Goal: Check status: Check status

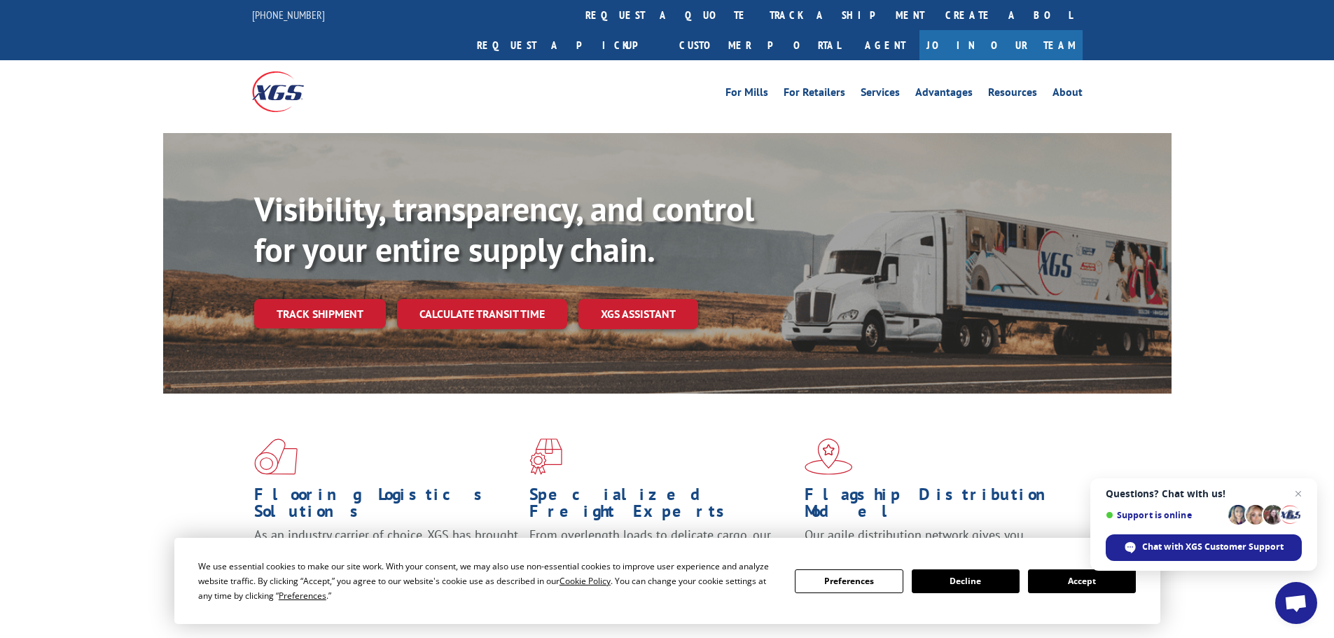
click at [759, 15] on link "track a shipment" at bounding box center [847, 15] width 176 height 30
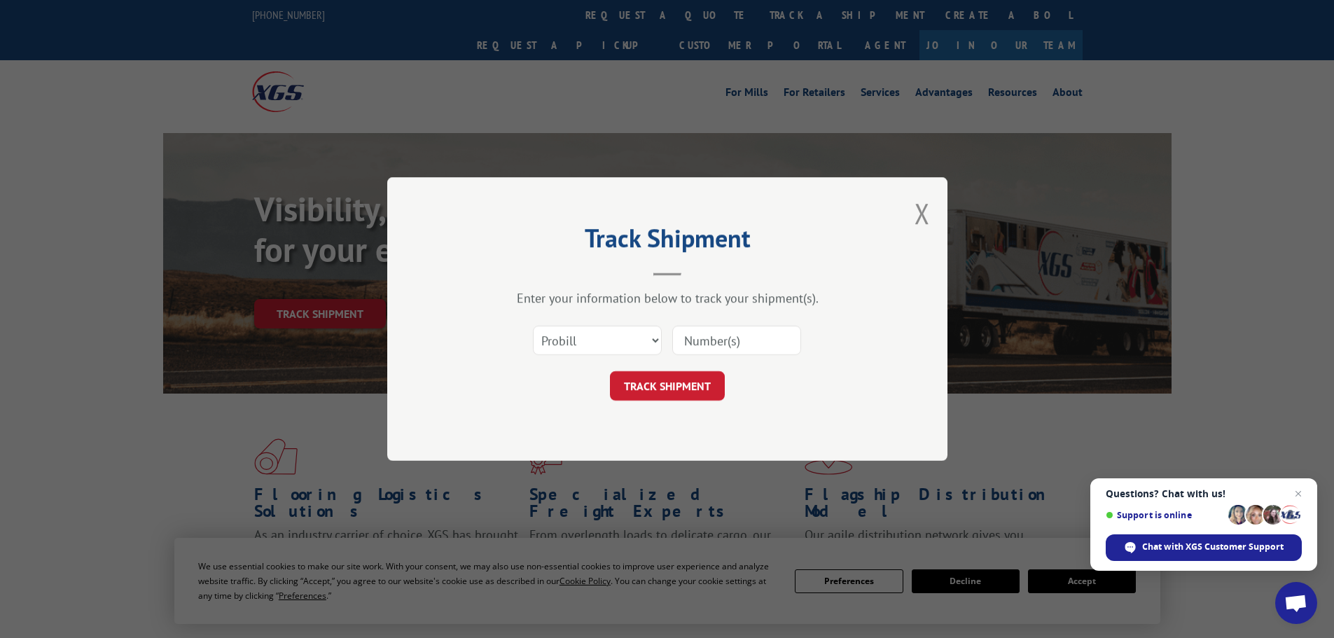
click at [707, 338] on input at bounding box center [736, 340] width 129 height 29
type input "15339877"
click button "TRACK SHIPMENT" at bounding box center [667, 385] width 115 height 29
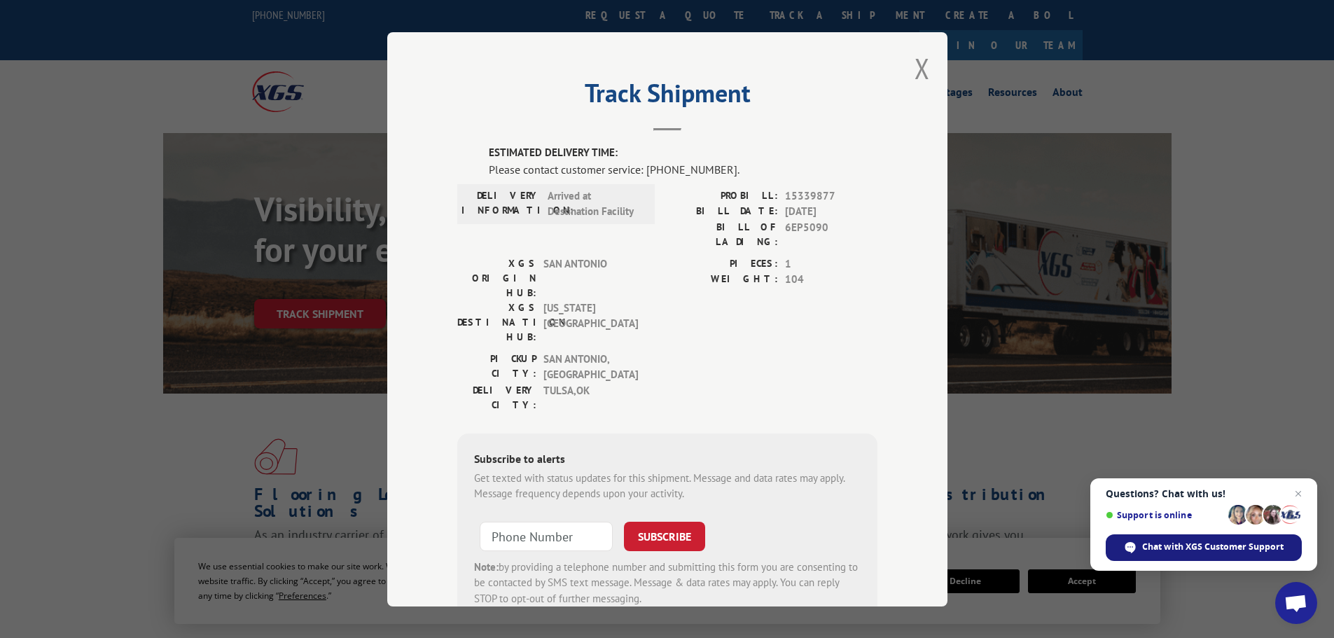
click at [1200, 546] on span "Chat with XGS Customer Support" at bounding box center [1212, 547] width 141 height 13
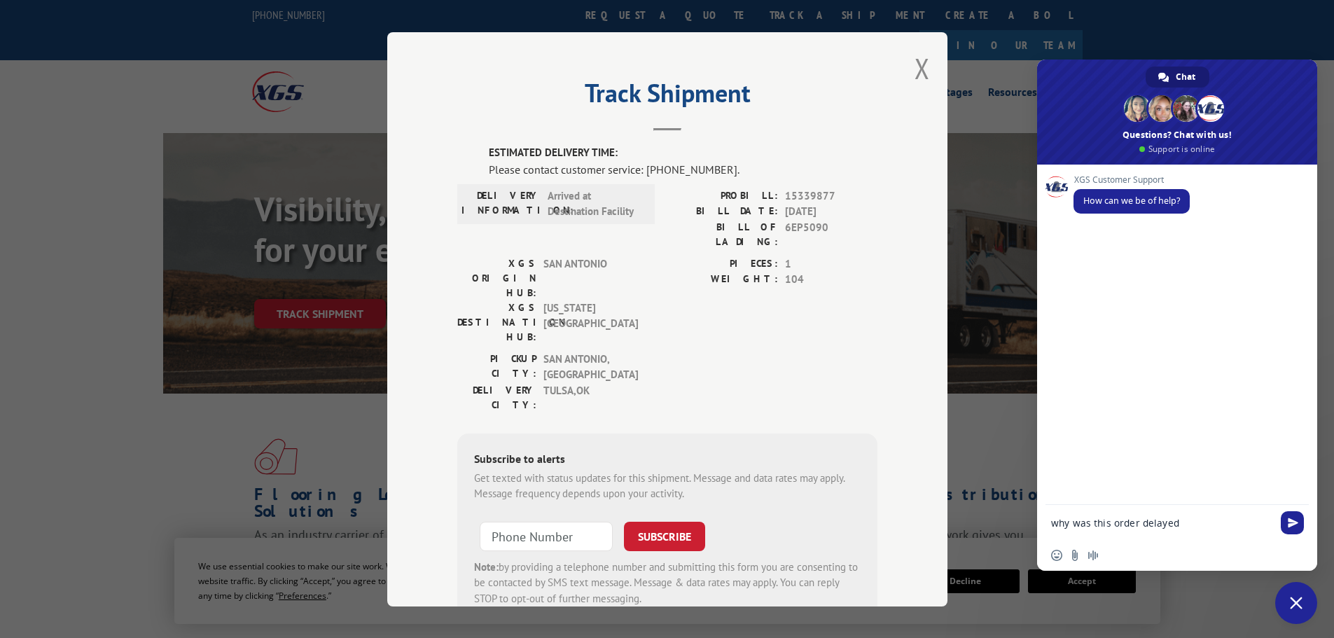
type textarea "why was this order delayed?"
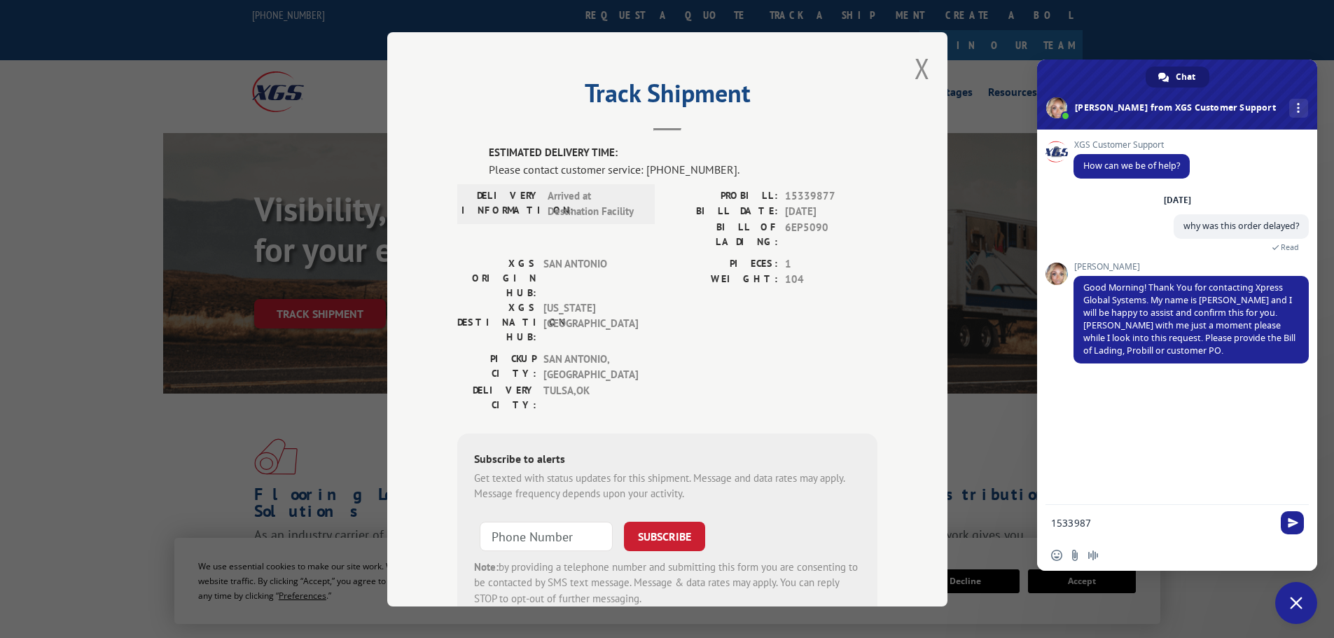
type textarea "15339877"
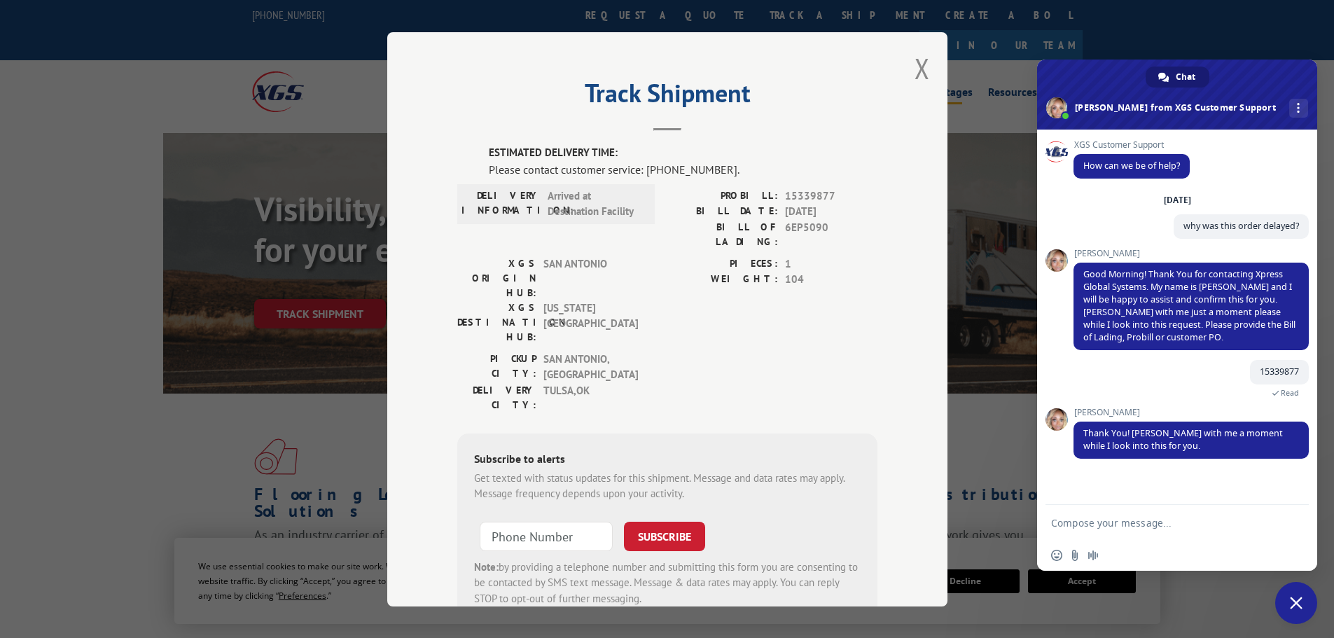
click at [915, 67] on button "Close modal" at bounding box center [922, 68] width 15 height 37
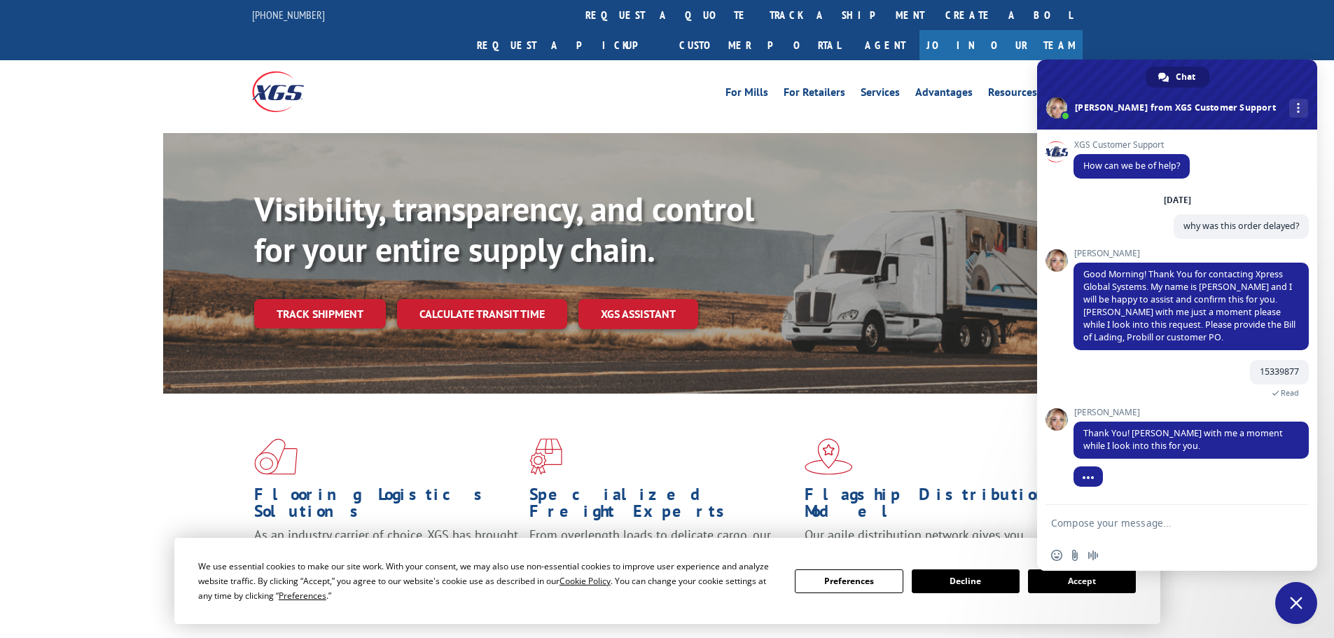
click at [1299, 602] on span "Close chat" at bounding box center [1296, 603] width 13 height 13
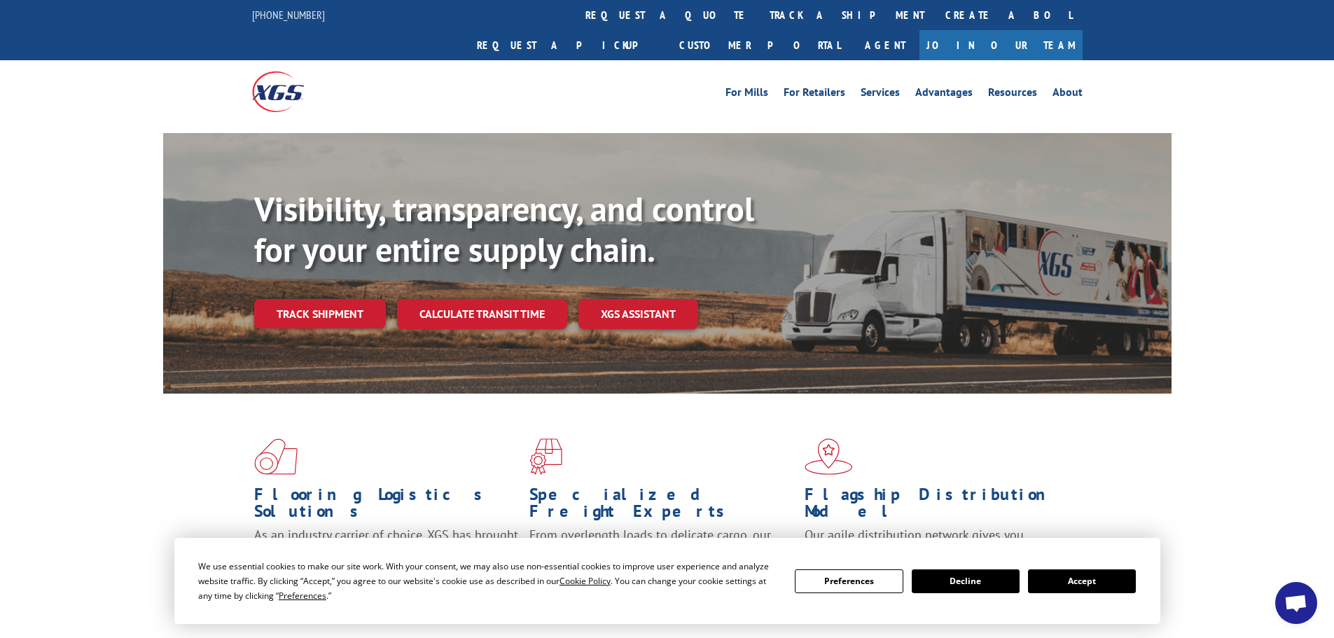
click at [1292, 602] on span "Open chat" at bounding box center [1295, 605] width 23 height 20
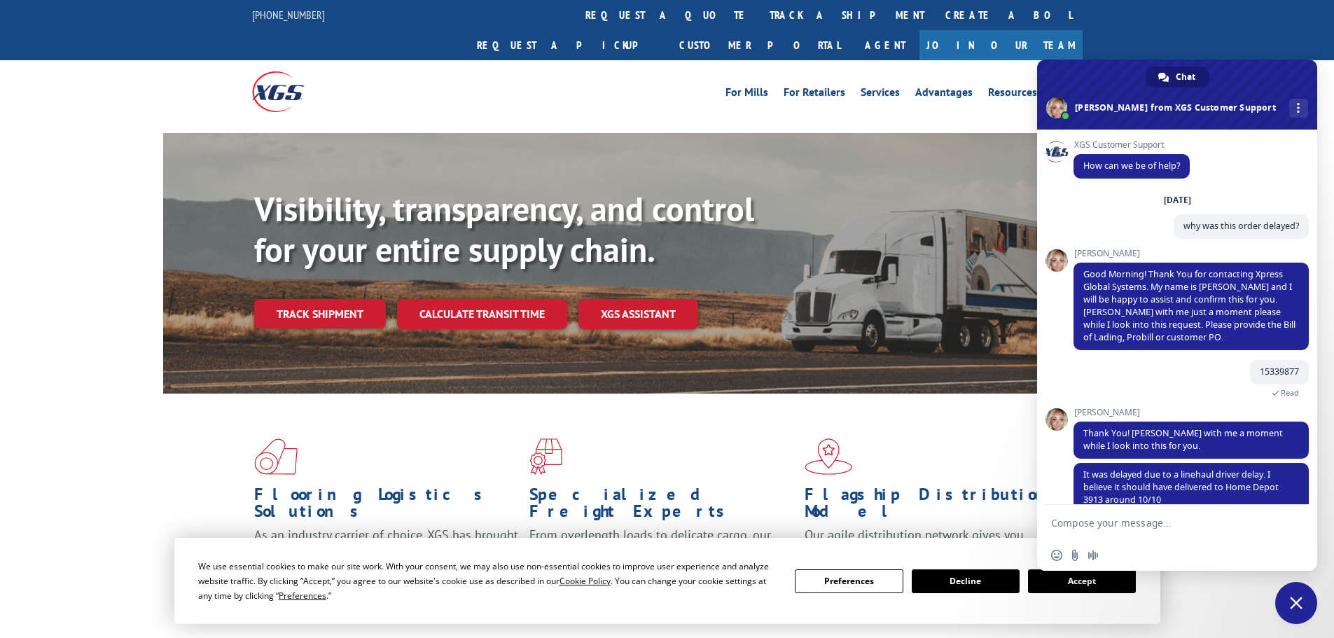
scroll to position [24, 0]
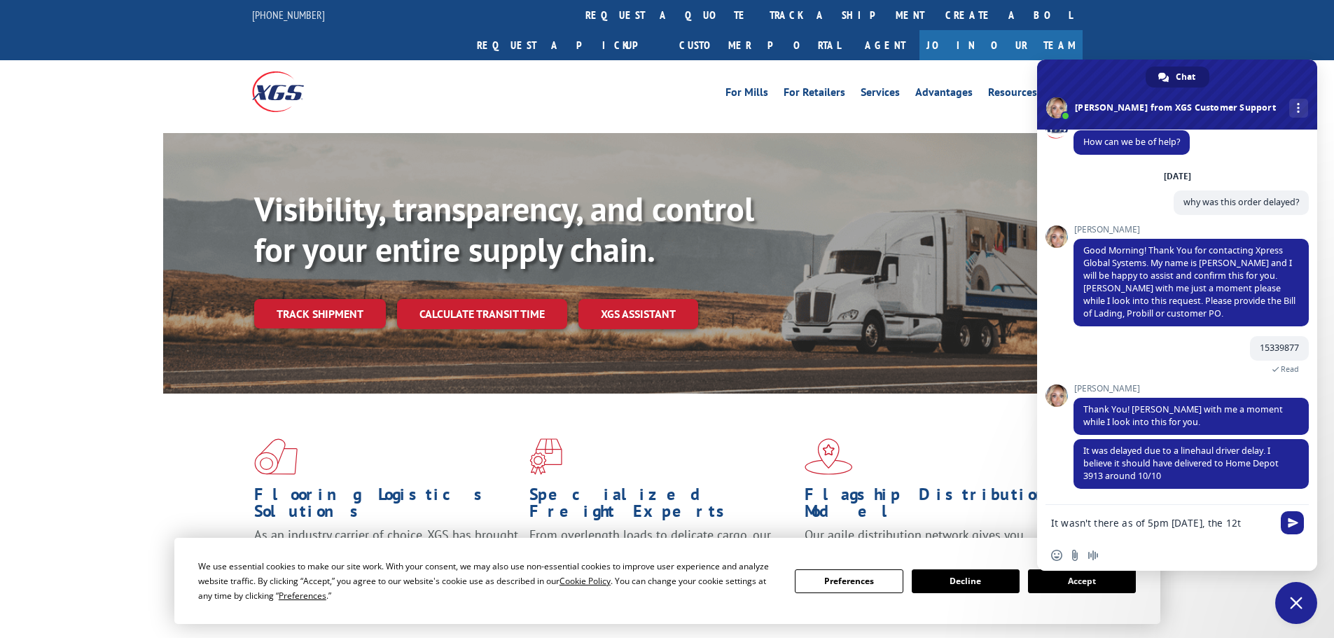
type textarea "It wasn't there as of 5pm [DATE], the 12th"
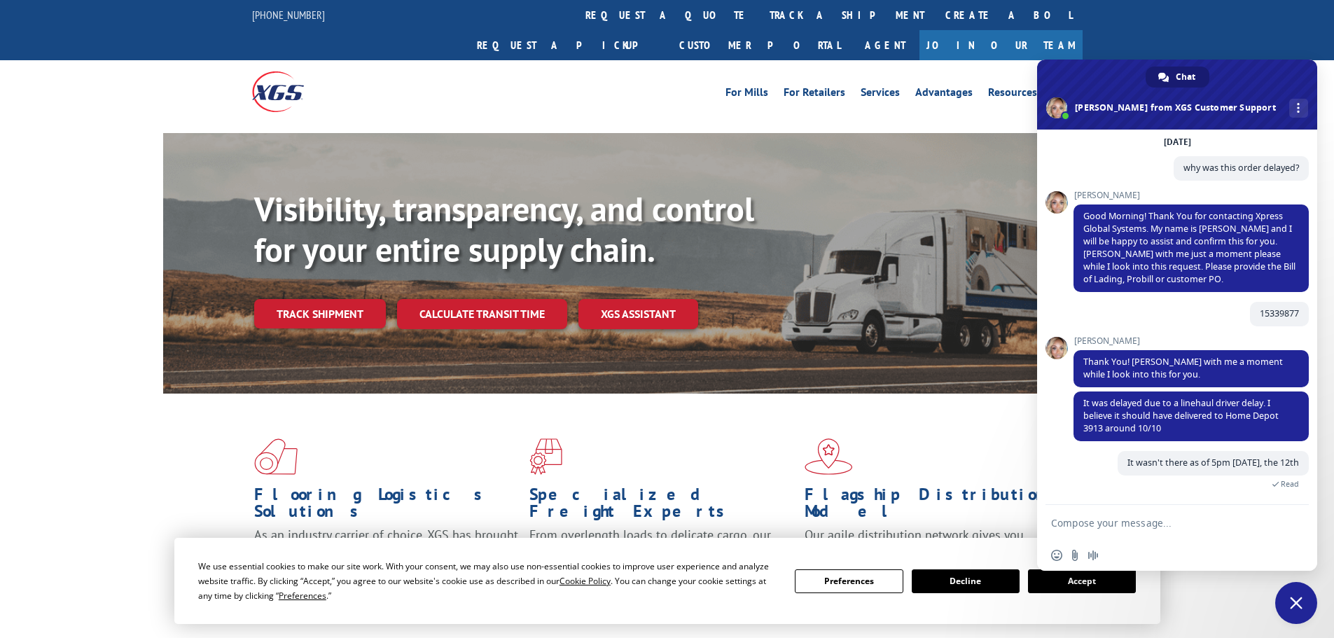
scroll to position [85, 0]
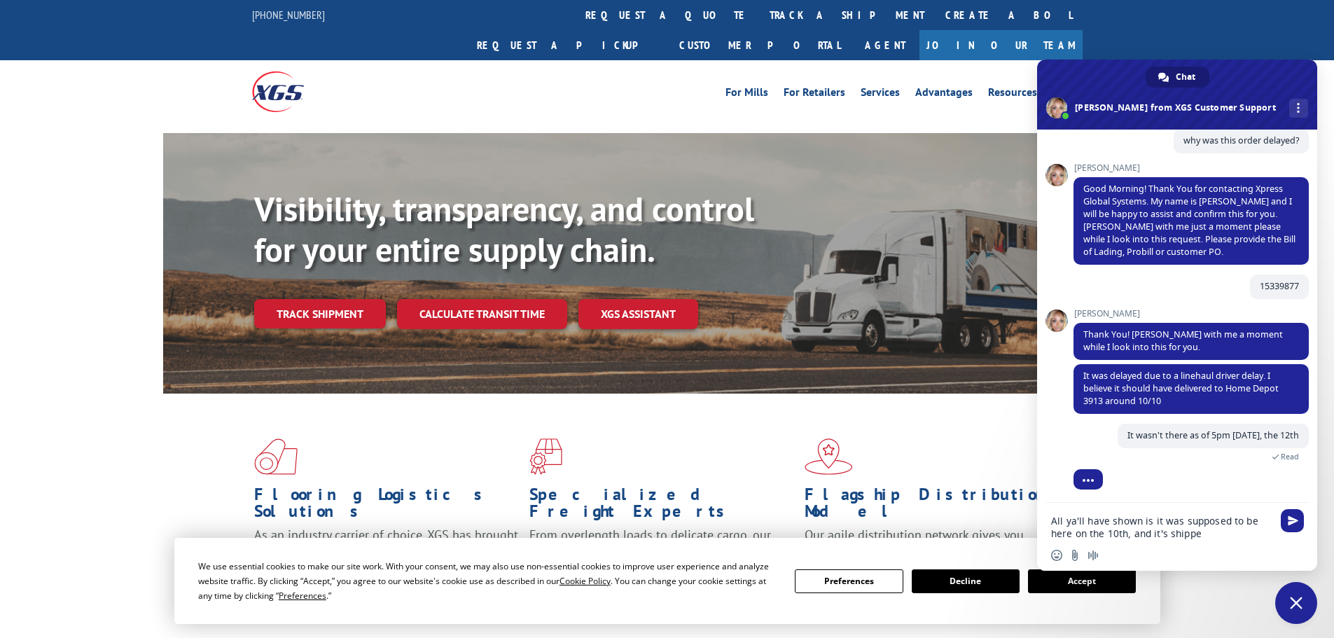
type textarea "All ya'll have shown is it was supposed to be here on the 10th, and it's shipped"
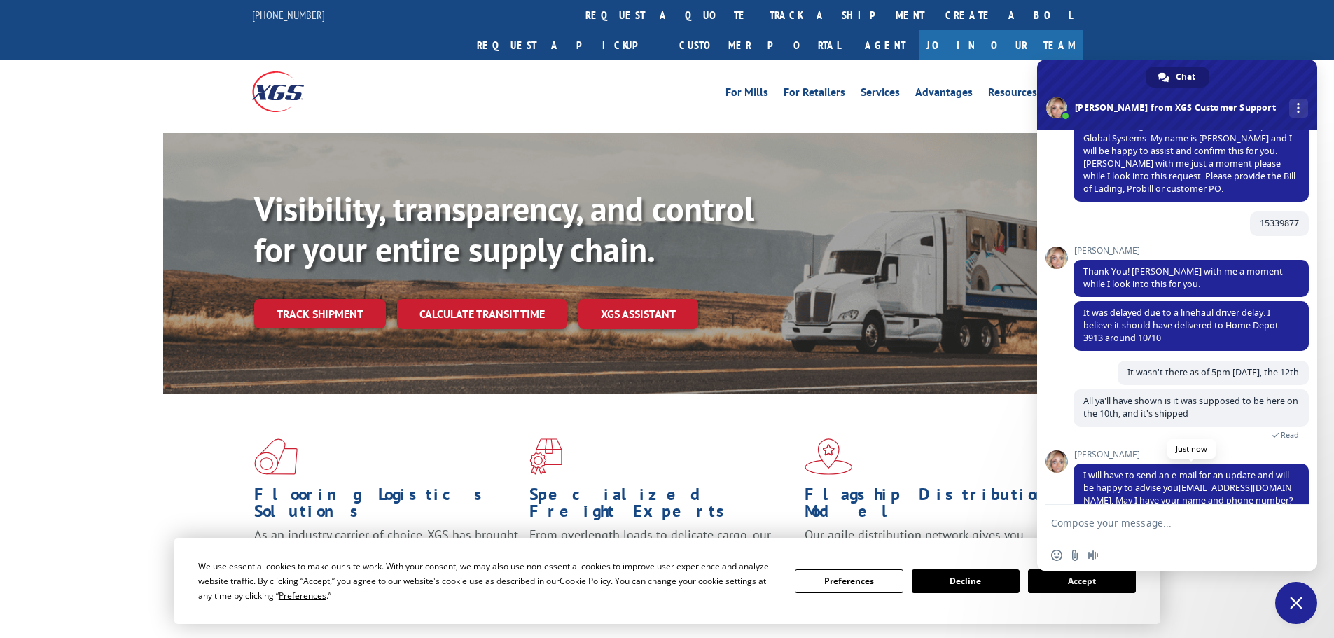
scroll to position [186, 0]
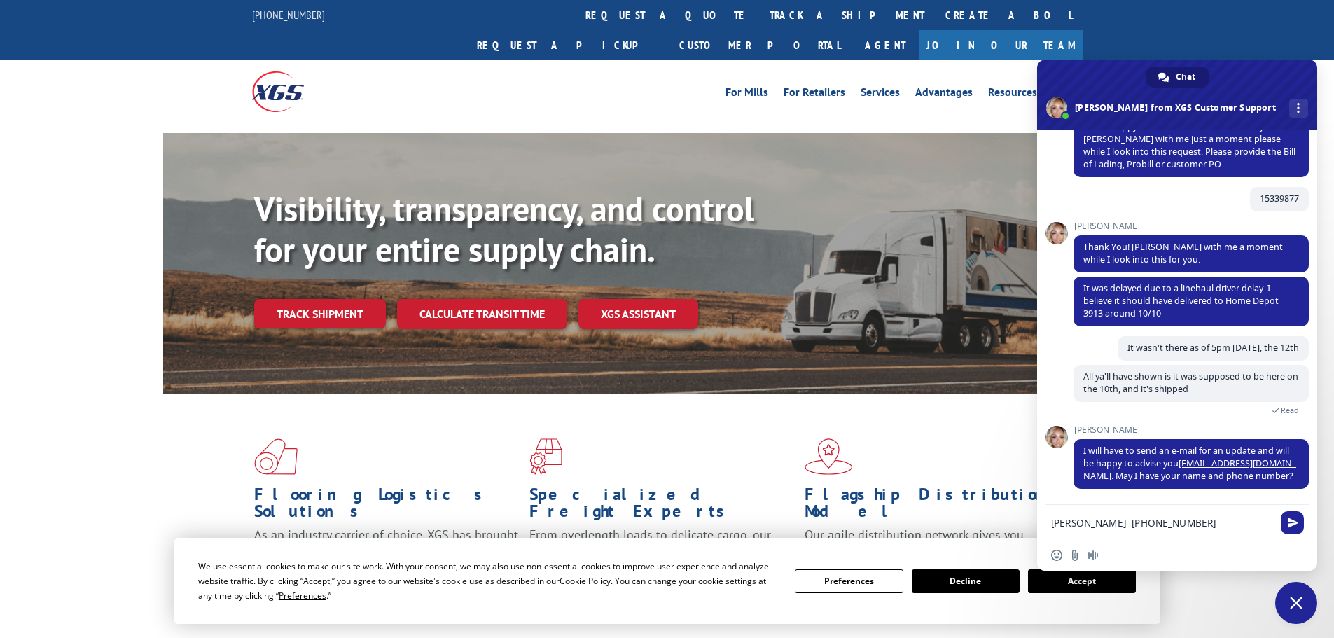
type textarea "[PERSON_NAME] [PHONE_NUMBER]"
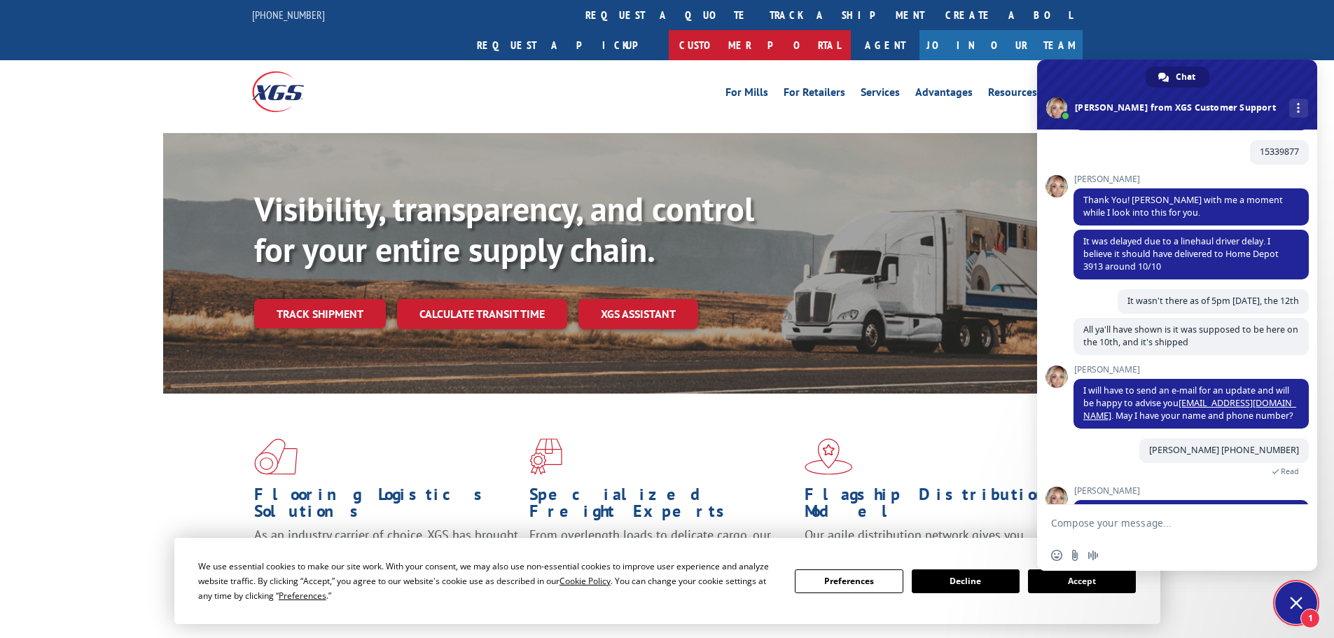
scroll to position [386, 0]
